Goal: Navigation & Orientation: Understand site structure

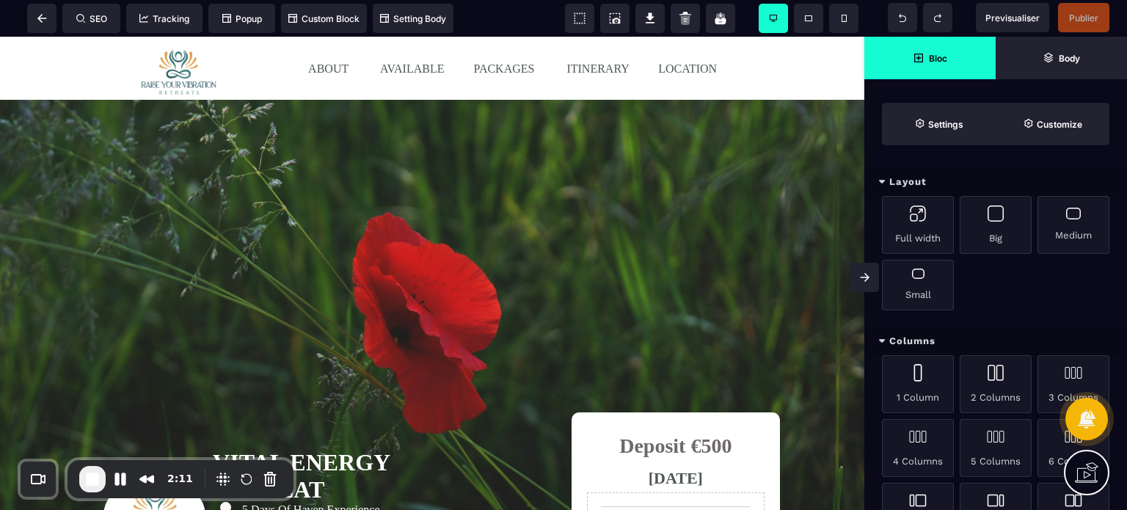
click at [861, 275] on icon at bounding box center [865, 277] width 10 height 9
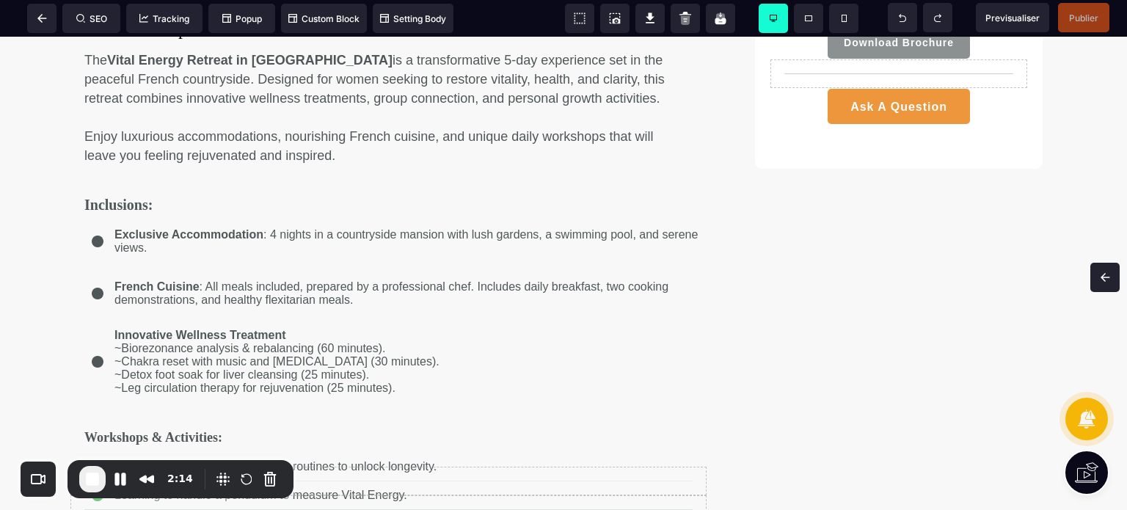
scroll to position [573, 0]
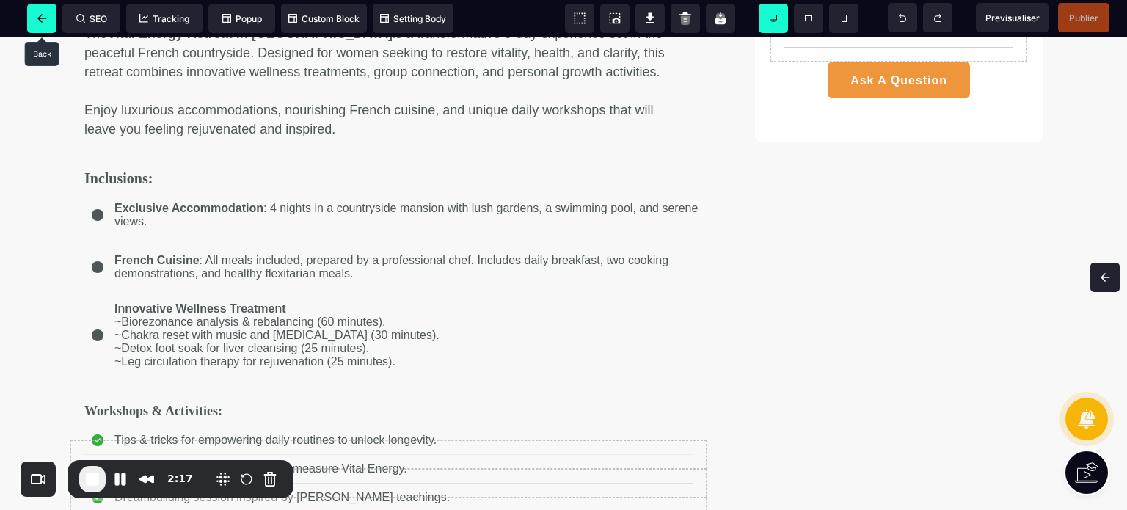
click at [40, 12] on span at bounding box center [41, 18] width 29 height 29
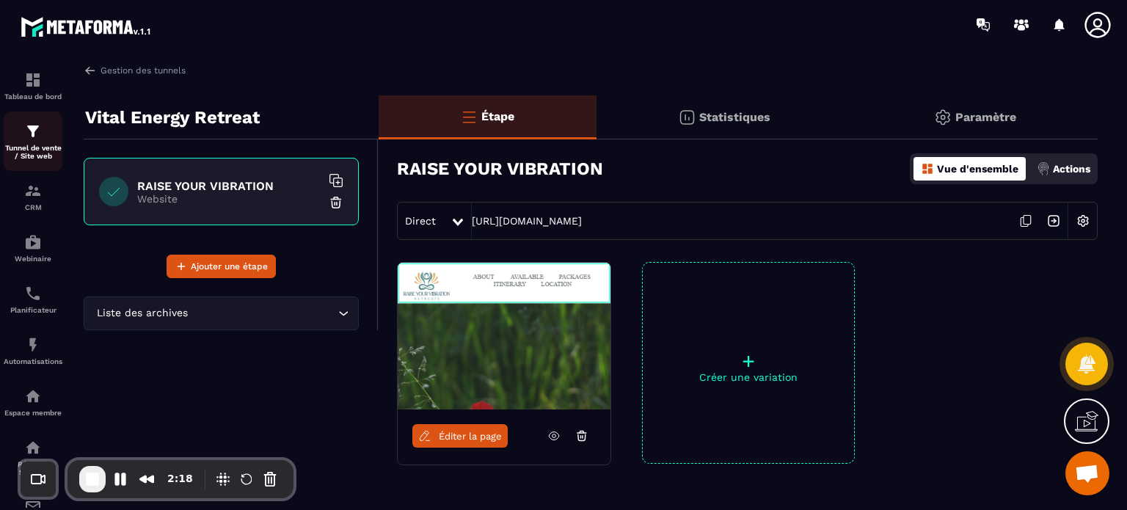
click at [38, 142] on div "Tunnel de vente / Site web" at bounding box center [33, 141] width 59 height 37
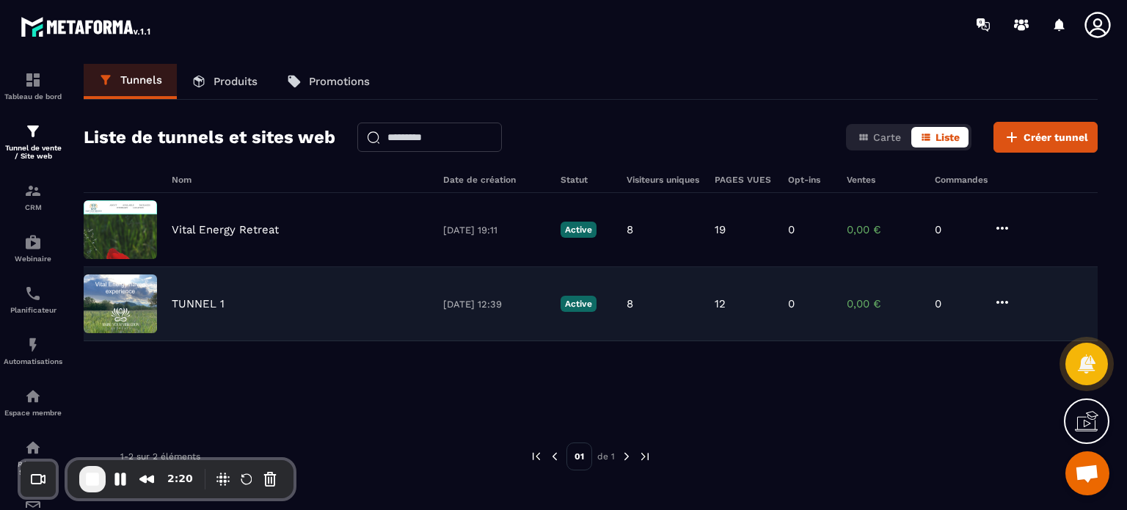
click at [197, 315] on div "TUNNEL 1 [DATE] 12:39 Active 8 12 0 0,00 € 0" at bounding box center [591, 304] width 1014 height 74
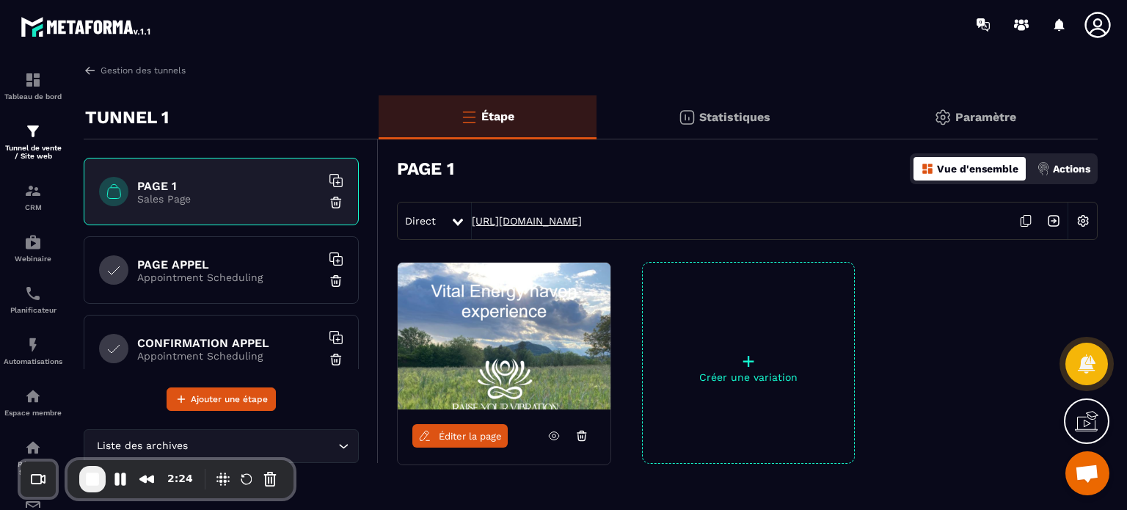
click at [505, 222] on link "[URL][DOMAIN_NAME]" at bounding box center [527, 221] width 110 height 12
click at [240, 280] on p "Appointment Scheduling" at bounding box center [228, 277] width 183 height 12
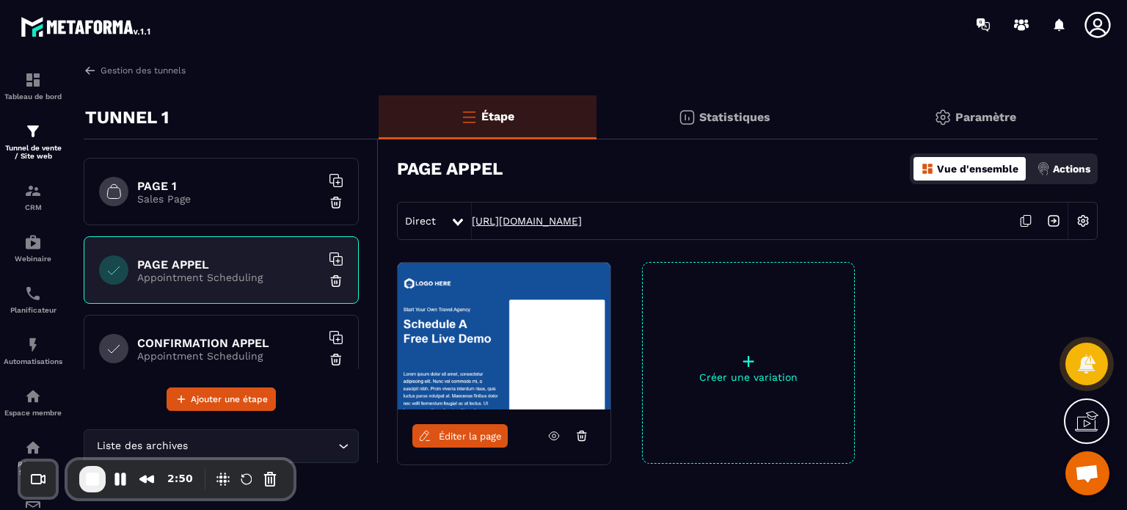
click at [516, 220] on link "[URL][DOMAIN_NAME]" at bounding box center [527, 221] width 110 height 12
click at [205, 347] on h6 "CONFIRMATION APPEL" at bounding box center [228, 343] width 183 height 14
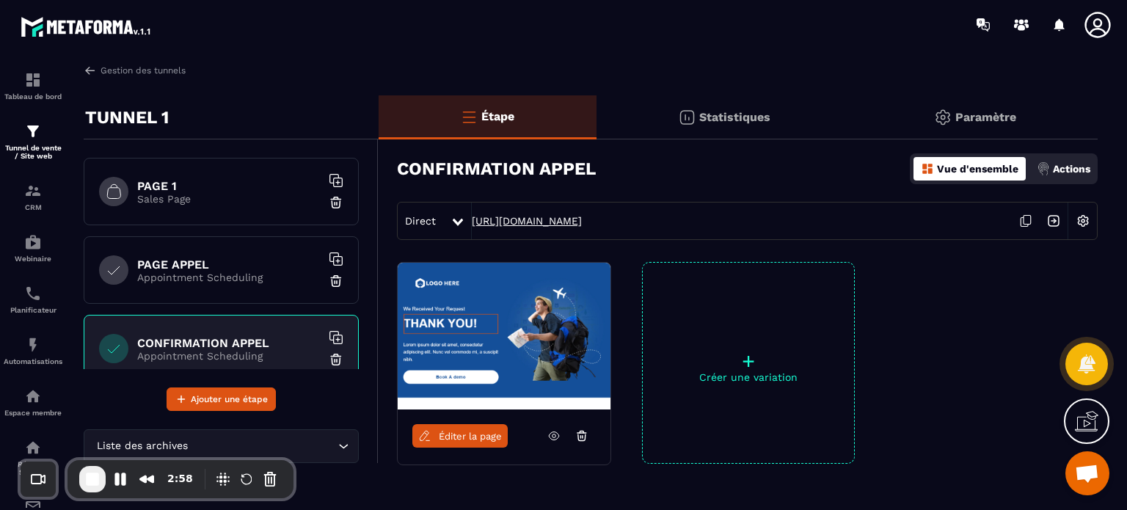
click at [530, 219] on link "[URL][DOMAIN_NAME]" at bounding box center [527, 221] width 110 height 12
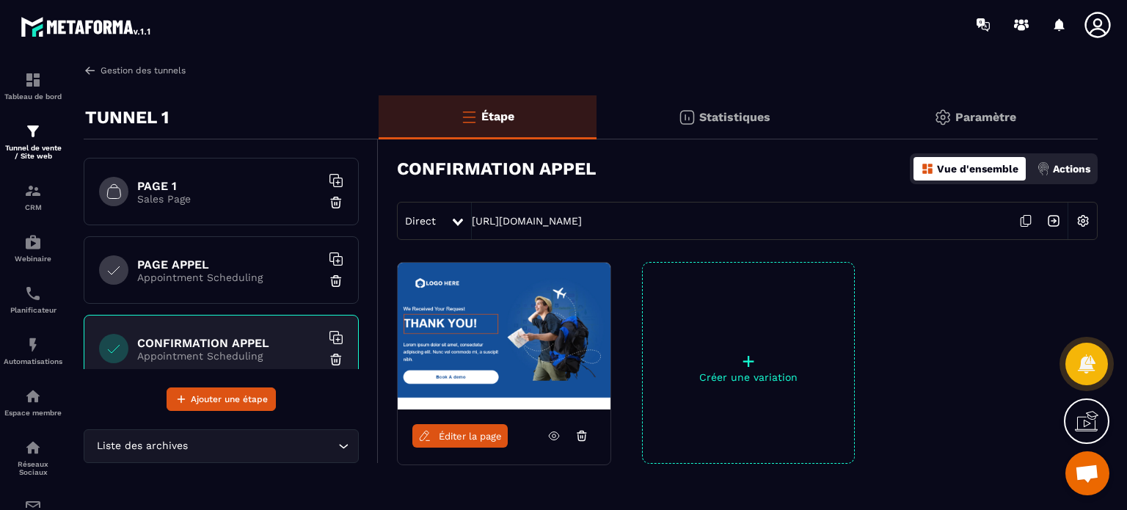
click at [128, 67] on link "Gestion des tunnels" at bounding box center [135, 70] width 102 height 13
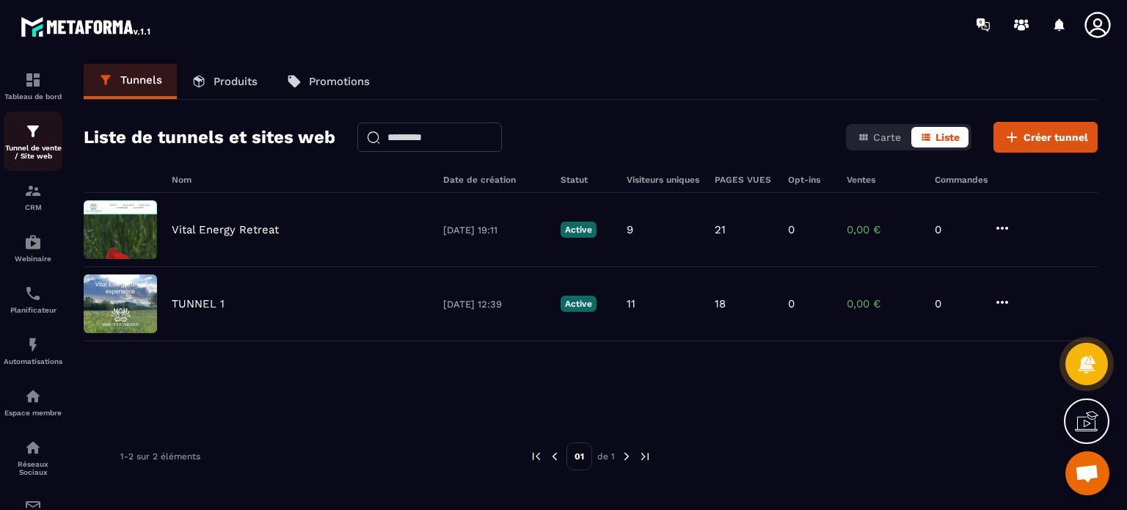
click at [45, 143] on div "Tunnel de vente / Site web" at bounding box center [33, 141] width 59 height 37
click at [1109, 29] on icon at bounding box center [1097, 25] width 26 height 26
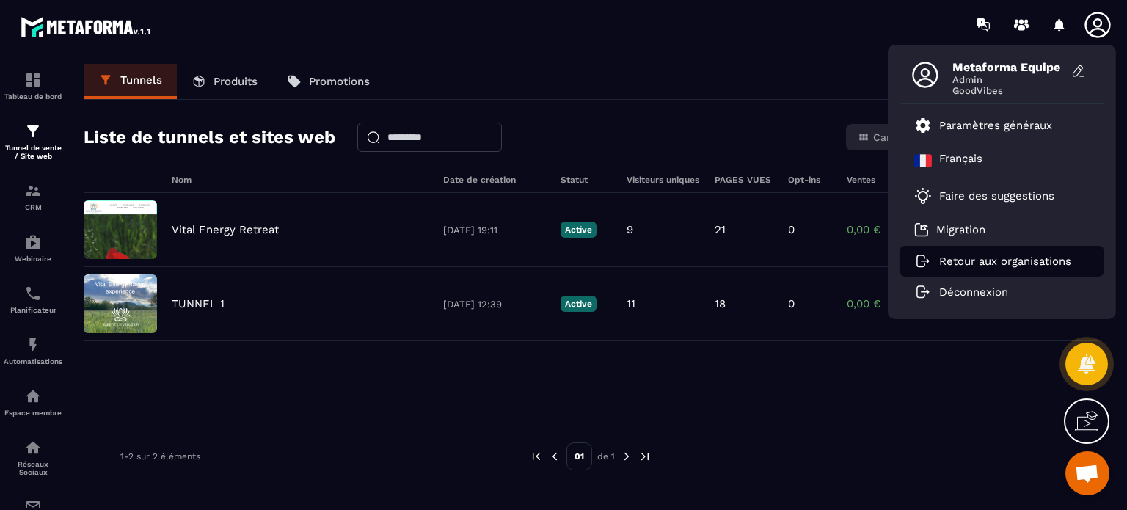
click at [995, 263] on p "Retour aux organisations" at bounding box center [1005, 261] width 132 height 13
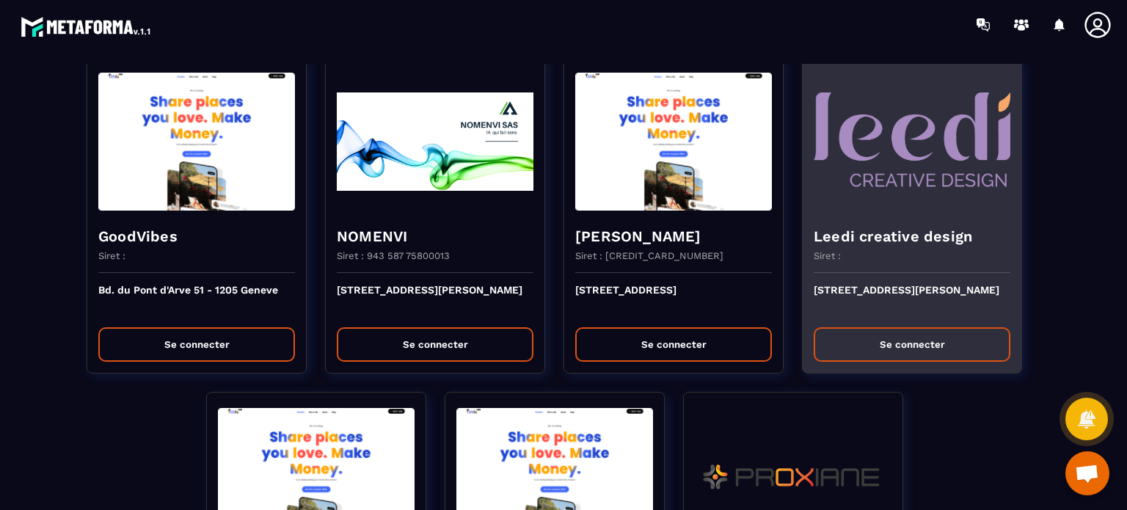
scroll to position [3448, 0]
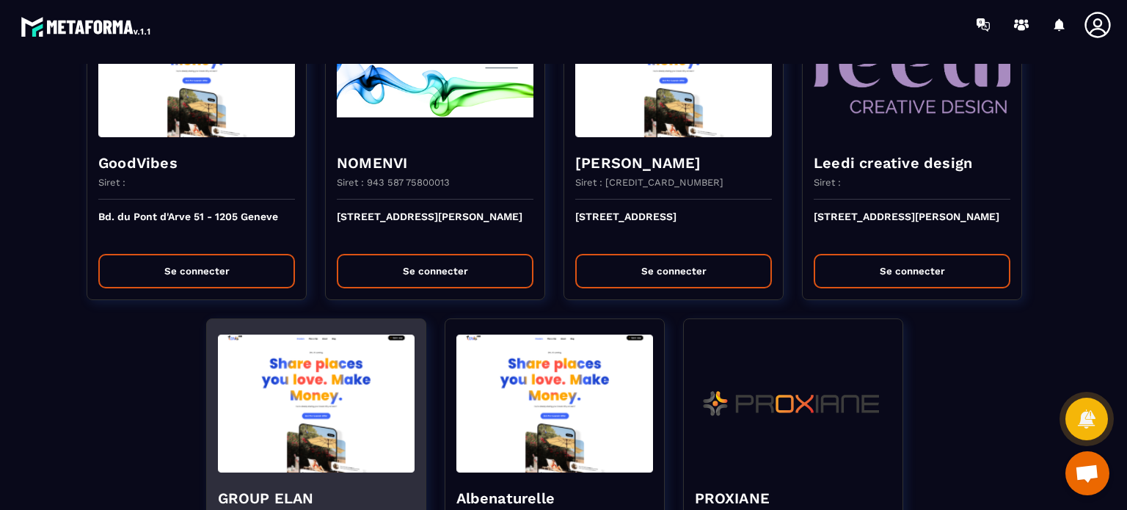
click at [355, 397] on img at bounding box center [316, 403] width 197 height 147
